Goal: Task Accomplishment & Management: Manage account settings

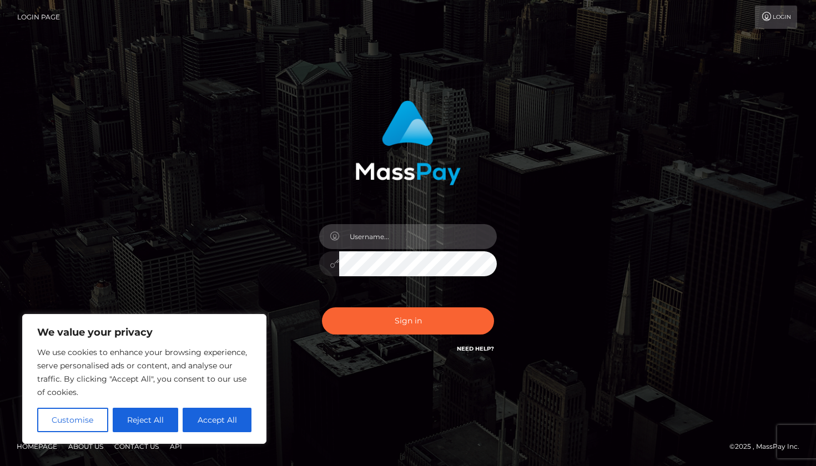
type input "[EMAIL_ADDRESS][DOMAIN_NAME]"
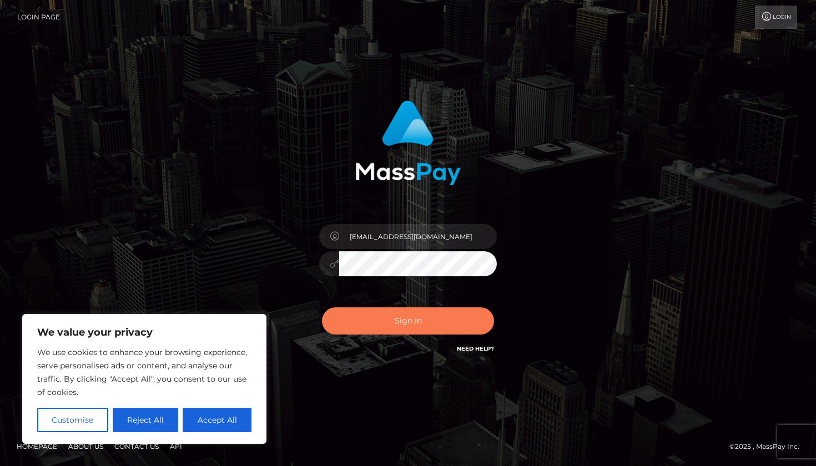
click at [394, 219] on button "Sign in" at bounding box center [408, 320] width 172 height 27
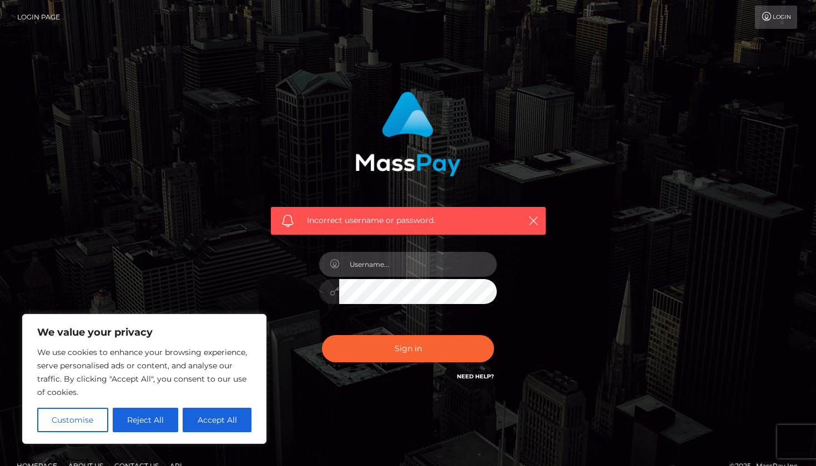
type input "[EMAIL_ADDRESS][DOMAIN_NAME]"
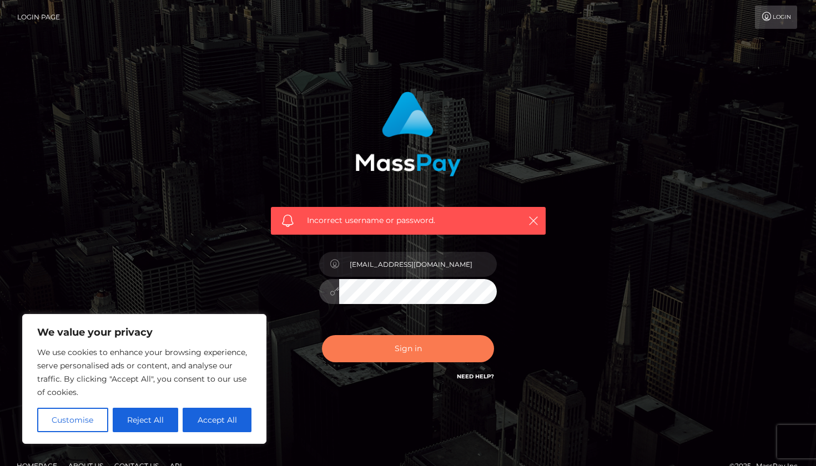
click at [416, 351] on button "Sign in" at bounding box center [408, 348] width 172 height 27
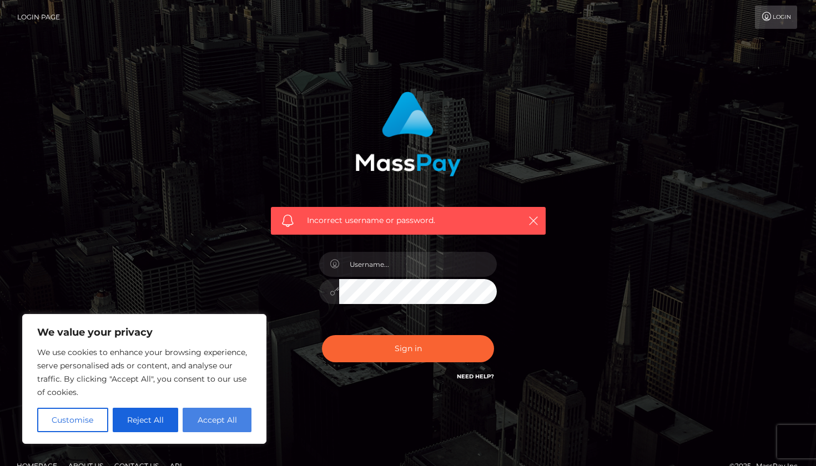
click at [234, 416] on button "Accept All" at bounding box center [217, 420] width 69 height 24
checkbox input "true"
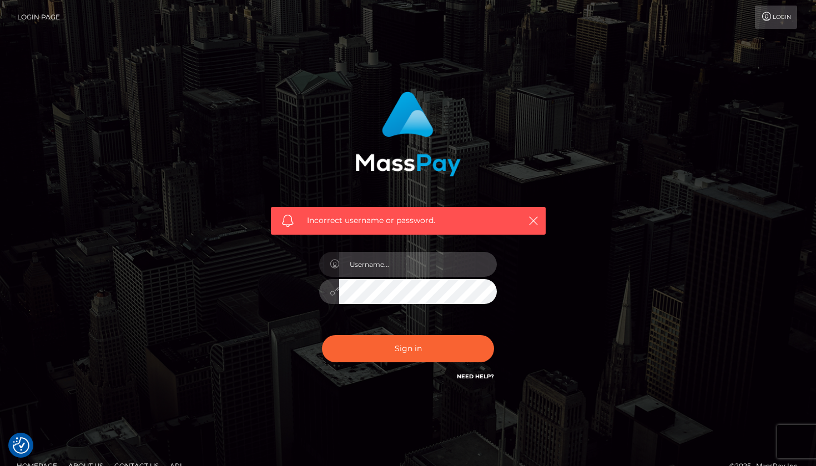
type input "areyou28123@gmail.com"
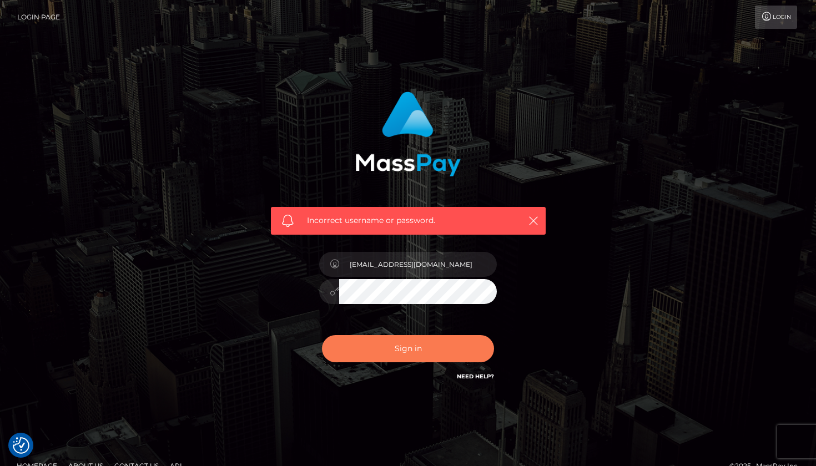
click at [393, 347] on button "Sign in" at bounding box center [408, 348] width 172 height 27
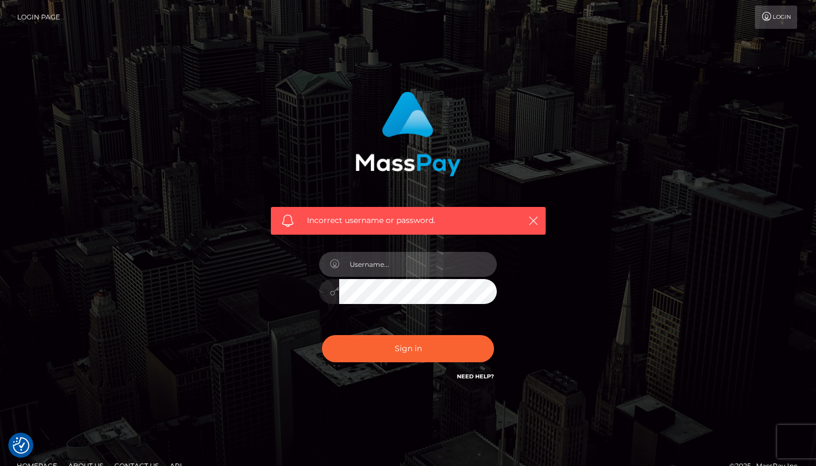
type input "[EMAIL_ADDRESS][DOMAIN_NAME]"
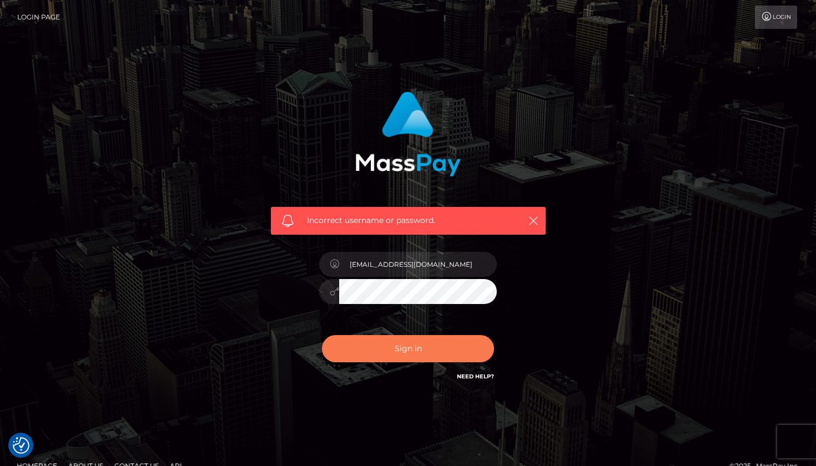
click at [388, 353] on button "Sign in" at bounding box center [408, 348] width 172 height 27
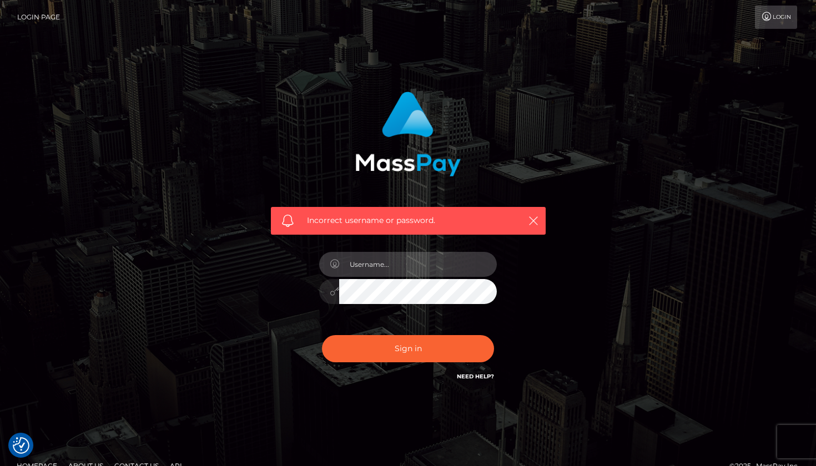
type input "areyou28123@gmail.com"
click at [408, 348] on button "Sign in" at bounding box center [408, 348] width 172 height 27
click at [352, 264] on input "areyou28123@gmail.com" at bounding box center [418, 264] width 158 height 25
type input "[EMAIL_ADDRESS][DOMAIN_NAME]"
click at [593, 273] on div "Incorrect username or password. Areyou28123@gmail.com" at bounding box center [408, 242] width 632 height 319
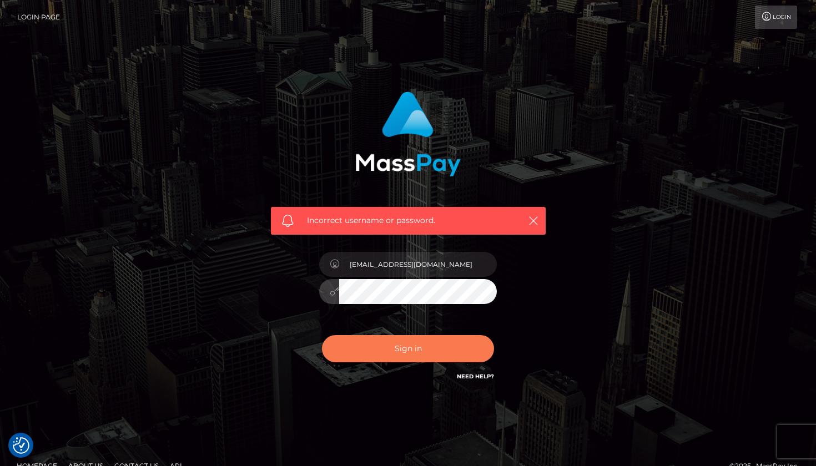
click at [411, 352] on button "Sign in" at bounding box center [408, 348] width 172 height 27
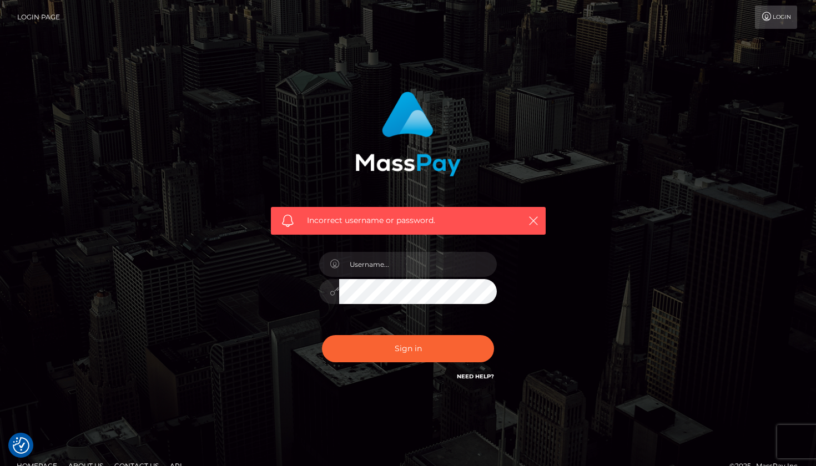
checkbox input "true"
click at [775, 16] on link "Login" at bounding box center [776, 17] width 42 height 23
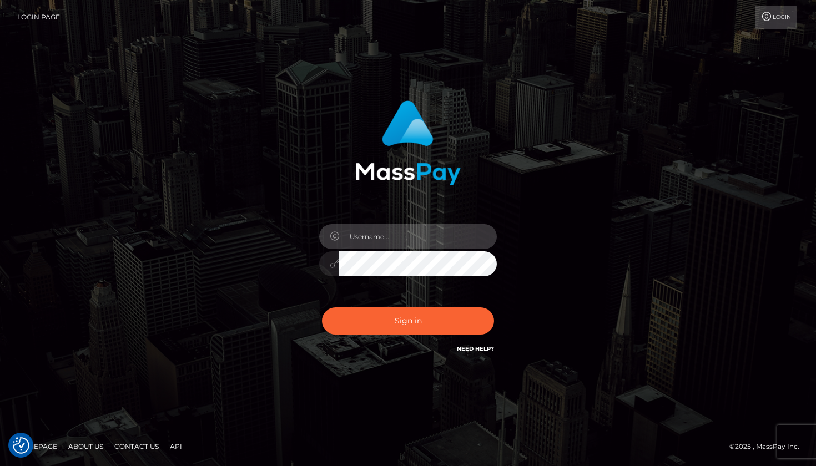
type input "[EMAIL_ADDRESS][DOMAIN_NAME]"
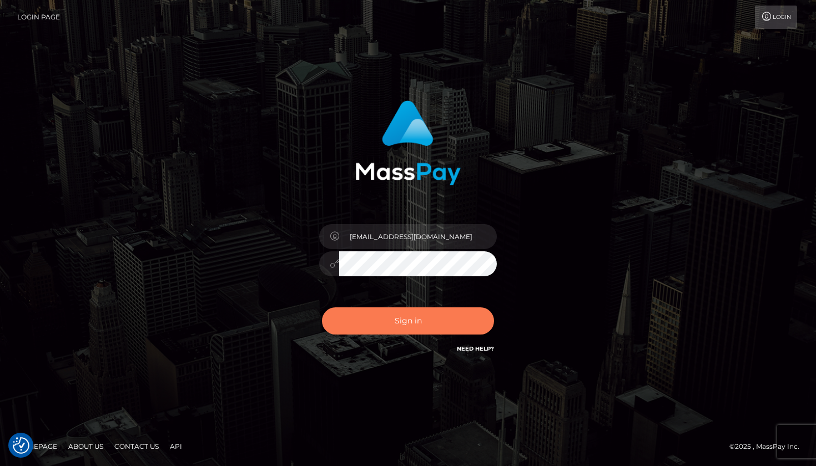
click at [387, 316] on button "Sign in" at bounding box center [408, 320] width 172 height 27
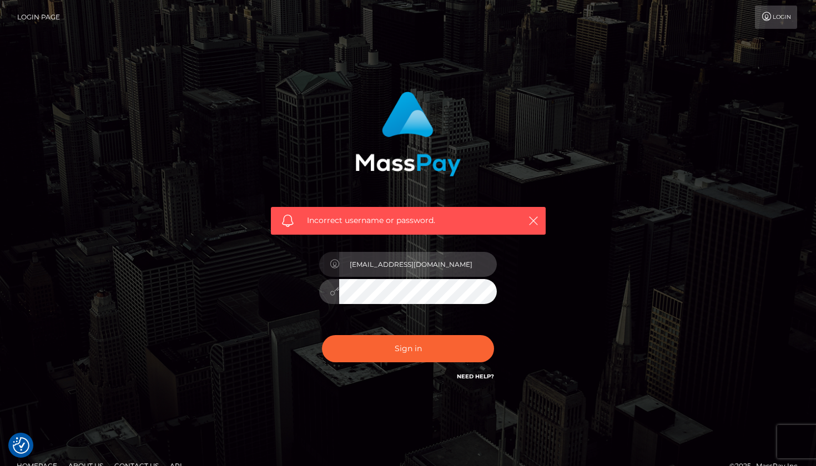
click at [355, 265] on input "[EMAIL_ADDRESS][DOMAIN_NAME]" at bounding box center [418, 264] width 158 height 25
type input "Areyou28123@gmail.com"
click at [317, 277] on div "Areyou28123@gmail.com" at bounding box center [408, 286] width 194 height 85
click at [408, 348] on button "Sign in" at bounding box center [408, 348] width 172 height 27
type input "[EMAIL_ADDRESS][DOMAIN_NAME]"
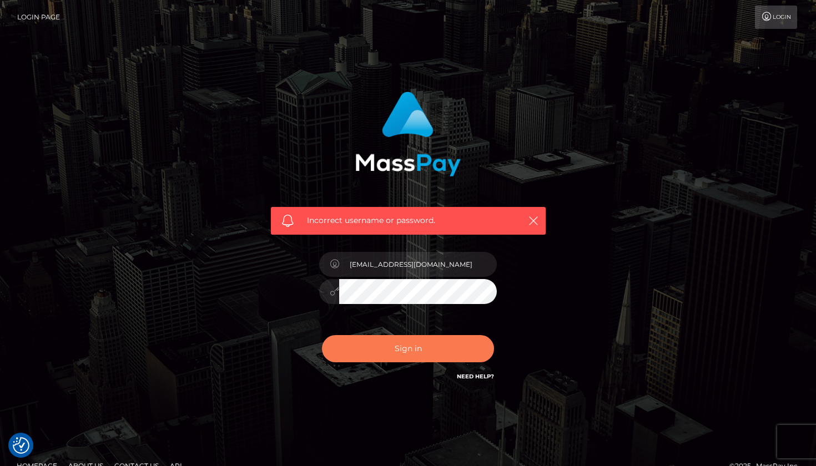
click at [414, 350] on button "Sign in" at bounding box center [408, 348] width 172 height 27
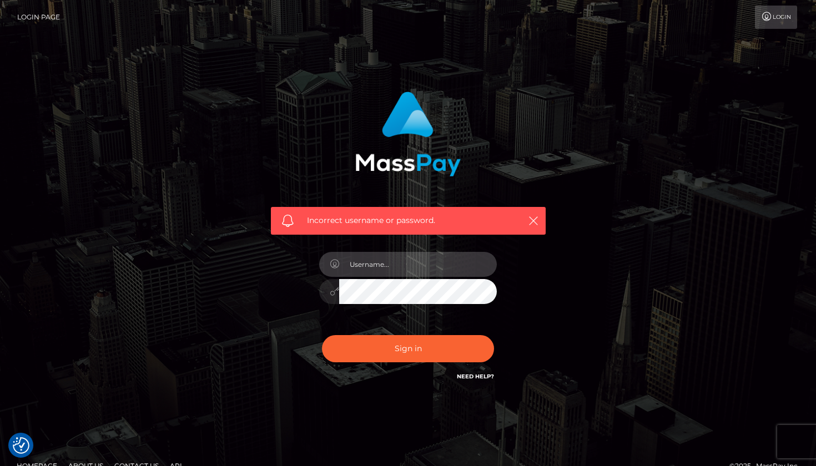
drag, startPoint x: 701, startPoint y: 19, endPoint x: 362, endPoint y: 264, distance: 417.7
click at [362, 264] on input "text" at bounding box center [418, 264] width 158 height 25
click at [401, 264] on input "text" at bounding box center [418, 264] width 158 height 25
click at [393, 305] on div at bounding box center [408, 286] width 194 height 85
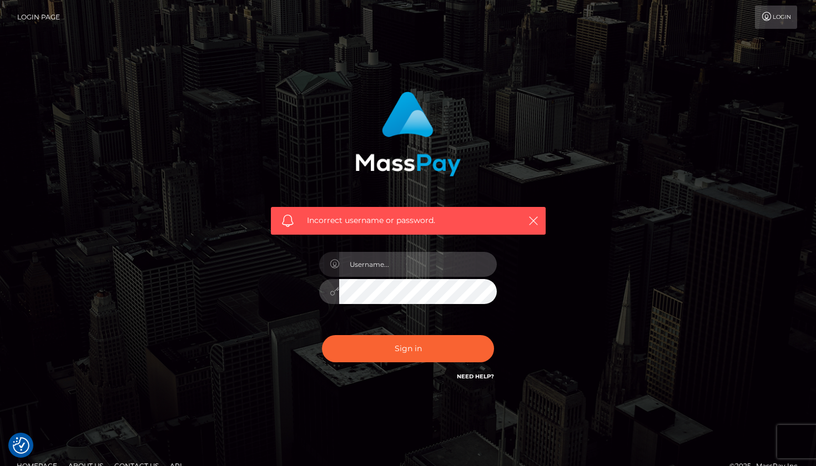
type input "areyou28123@gmail.com"
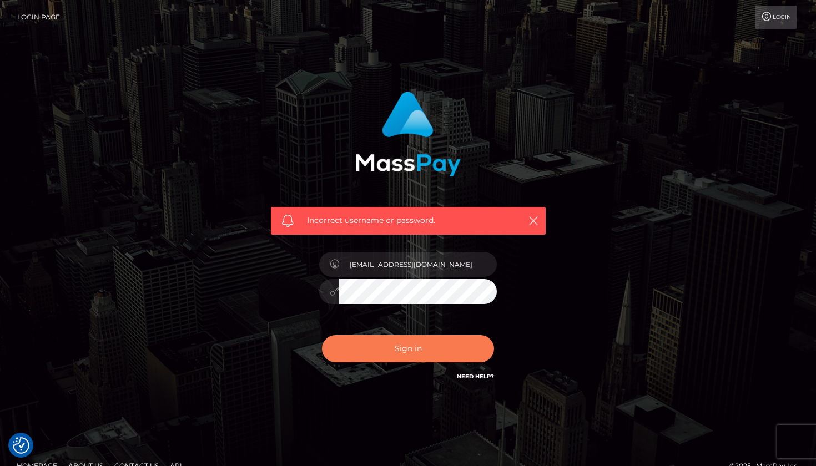
click at [405, 348] on button "Sign in" at bounding box center [408, 348] width 172 height 27
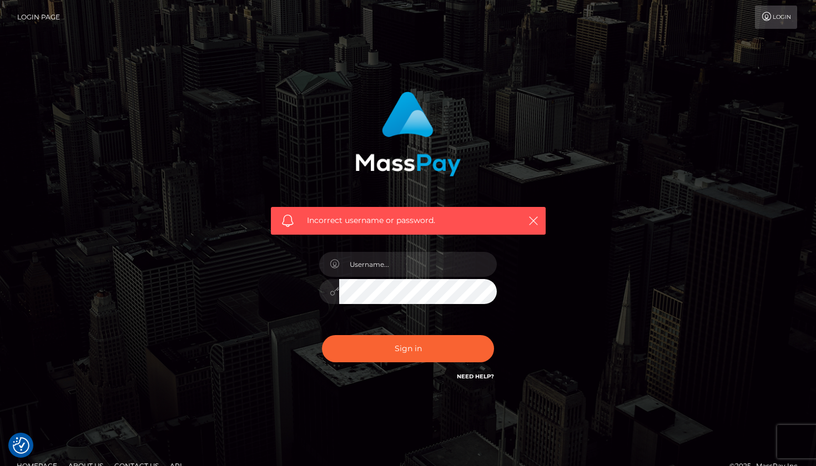
click at [474, 377] on link "Need Help?" at bounding box center [475, 376] width 37 height 7
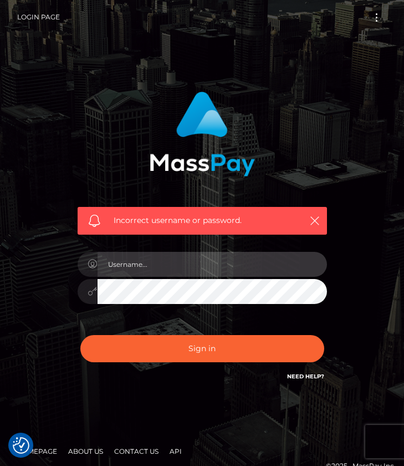
click at [165, 261] on input "text" at bounding box center [213, 264] width 230 height 25
type input "areyou28123@gmail.com"
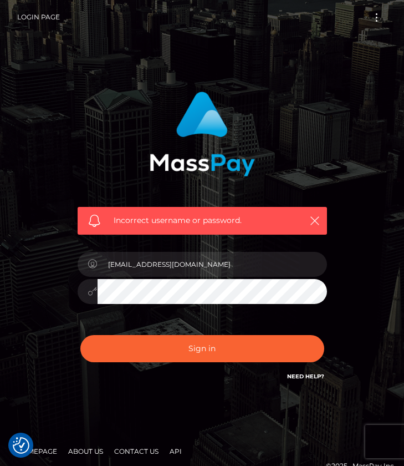
click at [20, 299] on div "Incorrect username or password. areyou28123@gmail.com" at bounding box center [202, 242] width 404 height 485
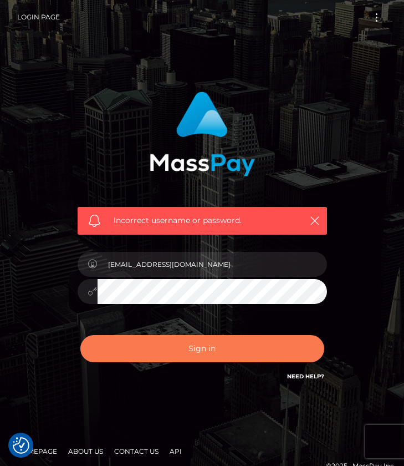
click at [155, 354] on button "Sign in" at bounding box center [202, 348] width 244 height 27
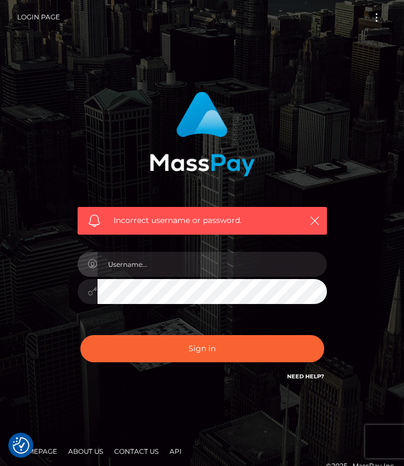
checkbox input "true"
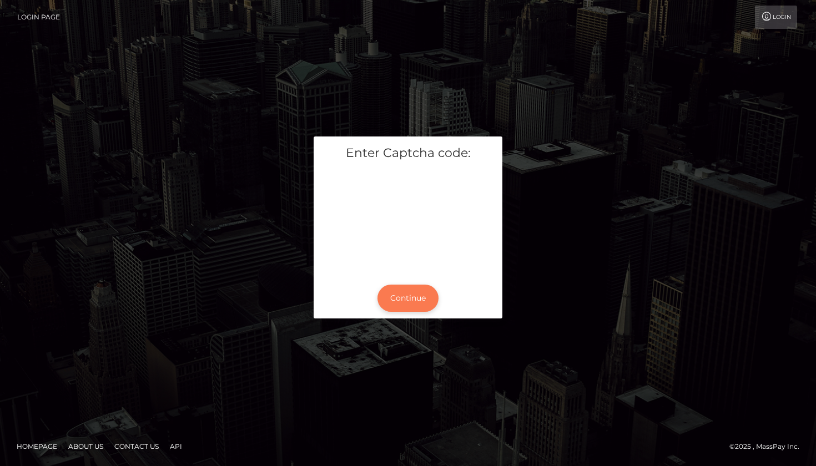
click at [406, 309] on button "Continue" at bounding box center [407, 298] width 61 height 27
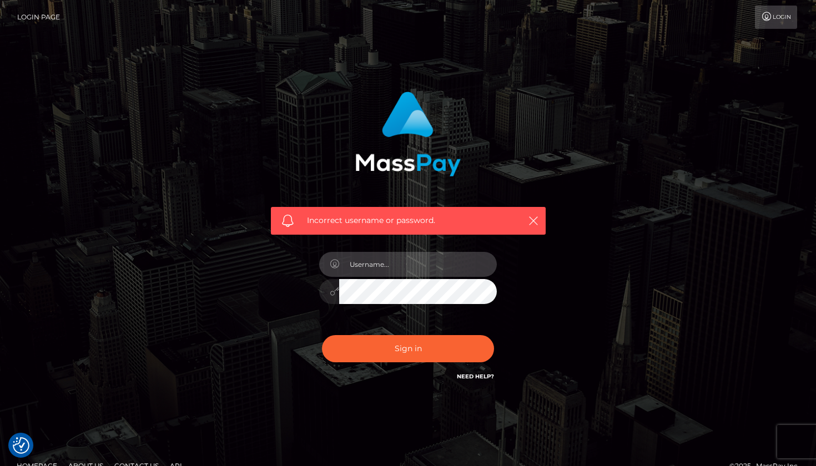
type input "areyou28123@gmail.com"
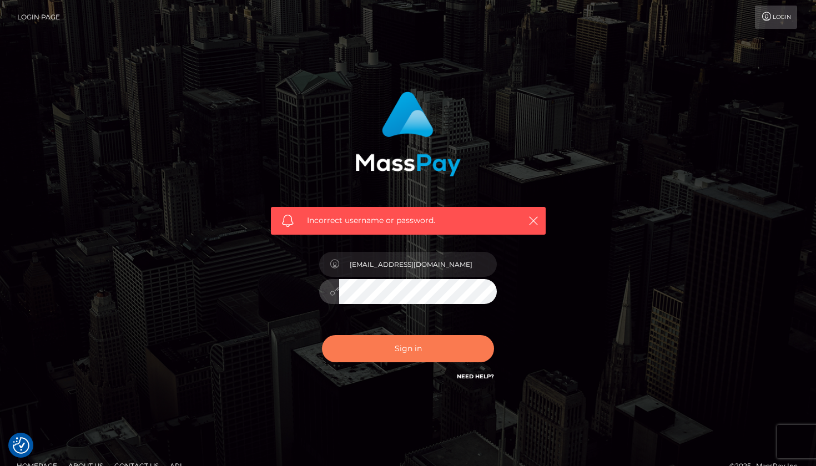
click at [394, 346] on button "Sign in" at bounding box center [408, 348] width 172 height 27
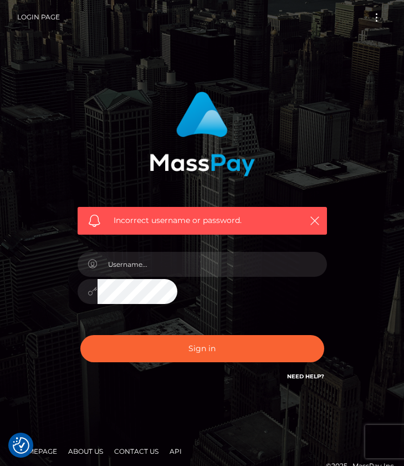
click at [286, 51] on div "Incorrect username or password." at bounding box center [202, 242] width 404 height 485
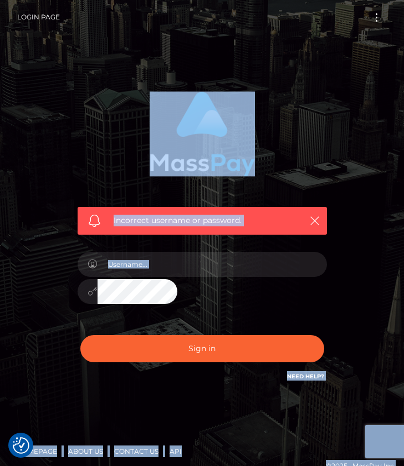
drag, startPoint x: 225, startPoint y: 57, endPoint x: 457, endPoint y: 84, distance: 233.5
click at [404, 84] on html "We value your privacy We use cookies to enhance your browsing experience, serve…" at bounding box center [202, 242] width 404 height 485
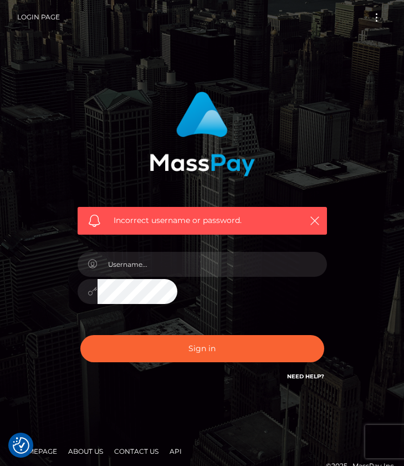
click at [385, 55] on div "Incorrect username or password." at bounding box center [202, 242] width 404 height 485
click at [323, 224] on div "Incorrect username or password." at bounding box center [203, 221] width 250 height 28
click at [316, 221] on icon "button" at bounding box center [315, 220] width 11 height 11
click at [313, 222] on icon "button" at bounding box center [315, 220] width 11 height 11
click at [315, 216] on icon "button" at bounding box center [315, 220] width 11 height 11
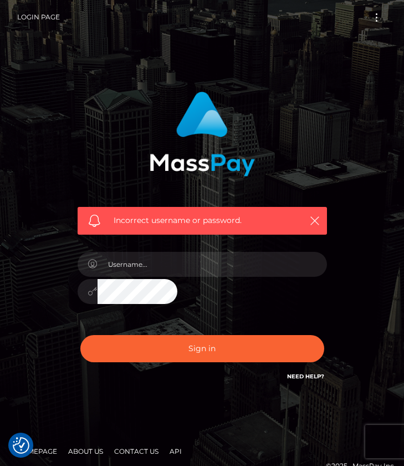
click at [345, 184] on div "Incorrect username or password." at bounding box center [203, 242] width 300 height 319
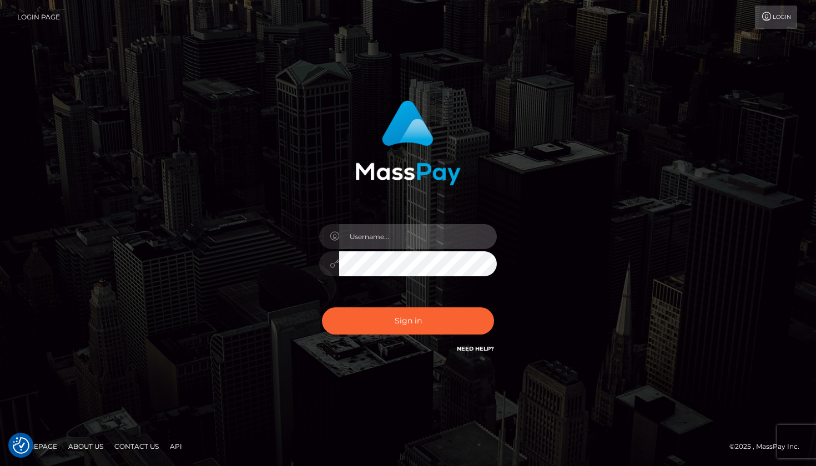
type input "areyou28123@gmail.com"
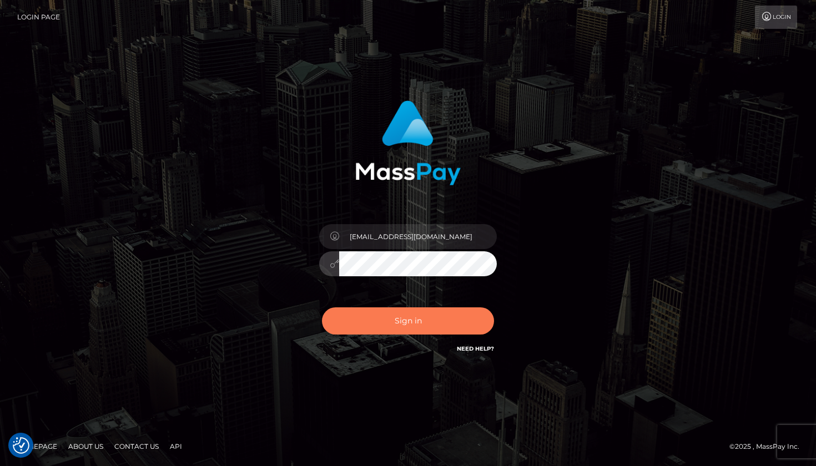
click at [382, 328] on button "Sign in" at bounding box center [408, 320] width 172 height 27
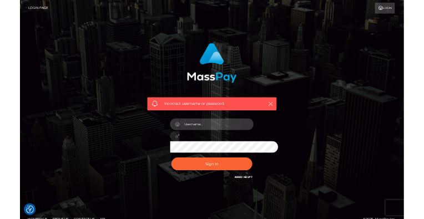
scroll to position [155, 0]
